Goal: Task Accomplishment & Management: Manage account settings

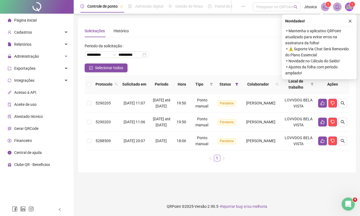
click at [350, 19] on icon "close" at bounding box center [350, 21] width 4 height 4
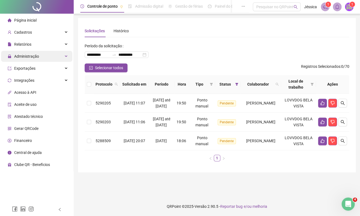
click at [68, 57] on div "Administração" at bounding box center [36, 56] width 71 height 11
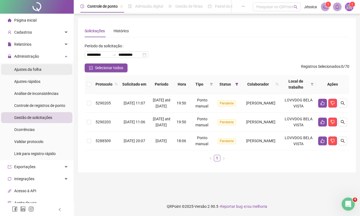
click at [57, 72] on li "Ajustes da folha" at bounding box center [36, 69] width 71 height 11
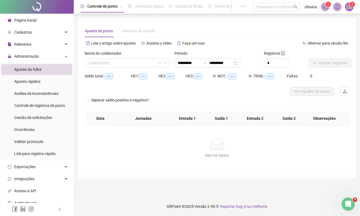
type input "**********"
click at [114, 61] on input "search" at bounding box center [125, 63] width 74 height 8
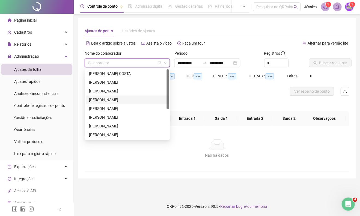
click at [116, 97] on div "[PERSON_NAME]" at bounding box center [127, 100] width 76 height 6
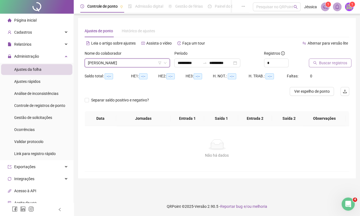
click at [327, 61] on span "Buscar registros" at bounding box center [333, 63] width 28 height 6
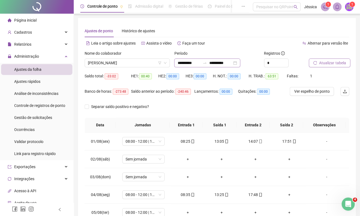
click at [240, 63] on div "**********" at bounding box center [207, 62] width 66 height 9
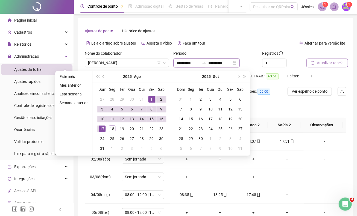
type input "**********"
click at [150, 100] on div "1" at bounding box center [151, 99] width 7 height 7
type input "**********"
click at [112, 129] on div "18" at bounding box center [112, 128] width 7 height 7
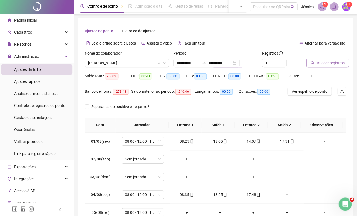
click at [326, 62] on span "Buscar registros" at bounding box center [330, 63] width 28 height 6
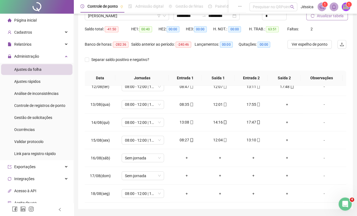
scroll to position [67, 0]
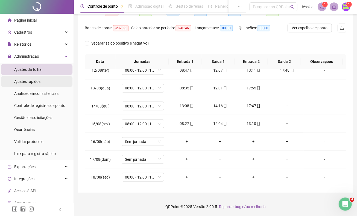
click at [34, 81] on span "Ajustes rápidos" at bounding box center [27, 81] width 26 height 4
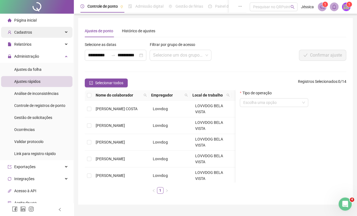
click at [64, 32] on div "Cadastros" at bounding box center [36, 32] width 71 height 11
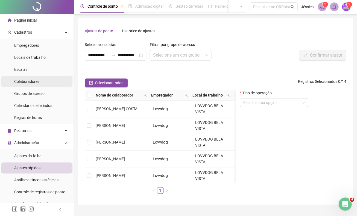
click at [35, 83] on span "Colaboradores" at bounding box center [26, 81] width 25 height 4
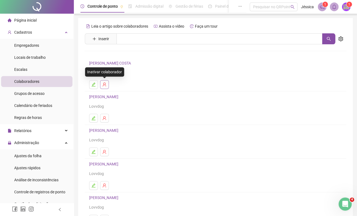
click at [103, 83] on icon "user-delete" at bounding box center [104, 84] width 4 height 4
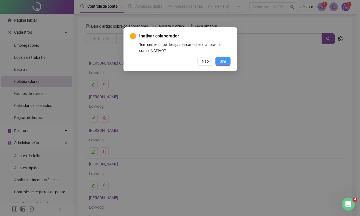
click at [225, 60] on span "Sim" at bounding box center [223, 61] width 6 height 6
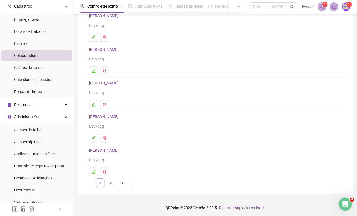
scroll to position [46, 0]
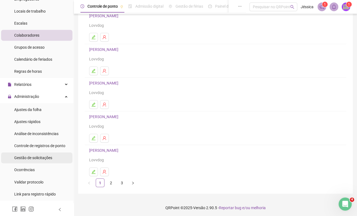
click at [37, 158] on span "Gestão de solicitações" at bounding box center [33, 157] width 38 height 4
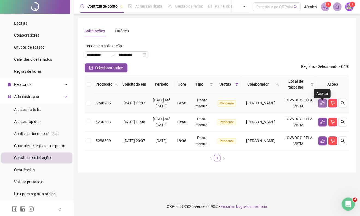
click at [322, 105] on icon "like" at bounding box center [322, 103] width 4 height 4
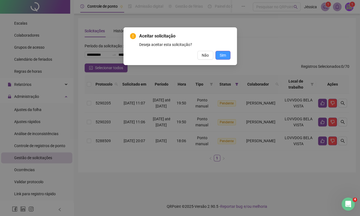
click at [221, 55] on span "Sim" at bounding box center [223, 55] width 6 height 6
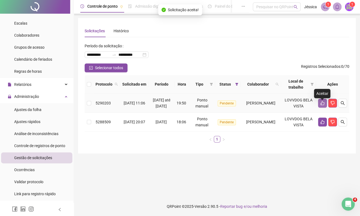
click at [322, 105] on icon "like" at bounding box center [322, 103] width 4 height 4
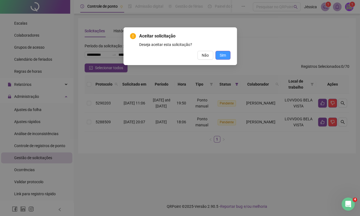
click at [227, 57] on button "Sim" at bounding box center [222, 55] width 15 height 9
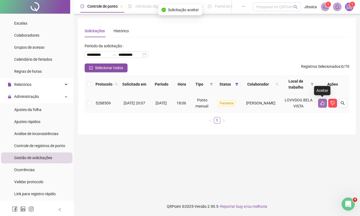
click at [321, 103] on icon "like" at bounding box center [322, 103] width 4 height 4
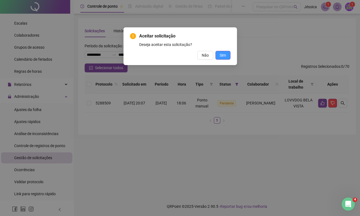
click at [221, 55] on span "Sim" at bounding box center [223, 55] width 6 height 6
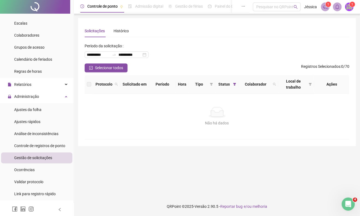
click at [351, 8] on img at bounding box center [349, 7] width 8 height 8
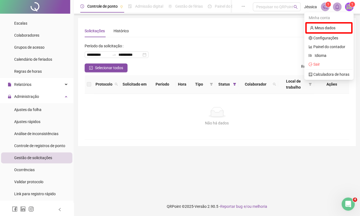
click at [326, 7] on icon "notification" at bounding box center [325, 6] width 5 height 5
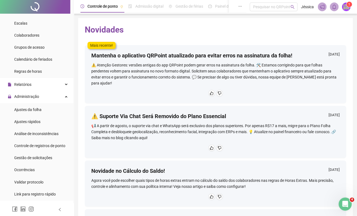
click at [347, 9] on img at bounding box center [345, 7] width 8 height 8
